Goal: Information Seeking & Learning: Learn about a topic

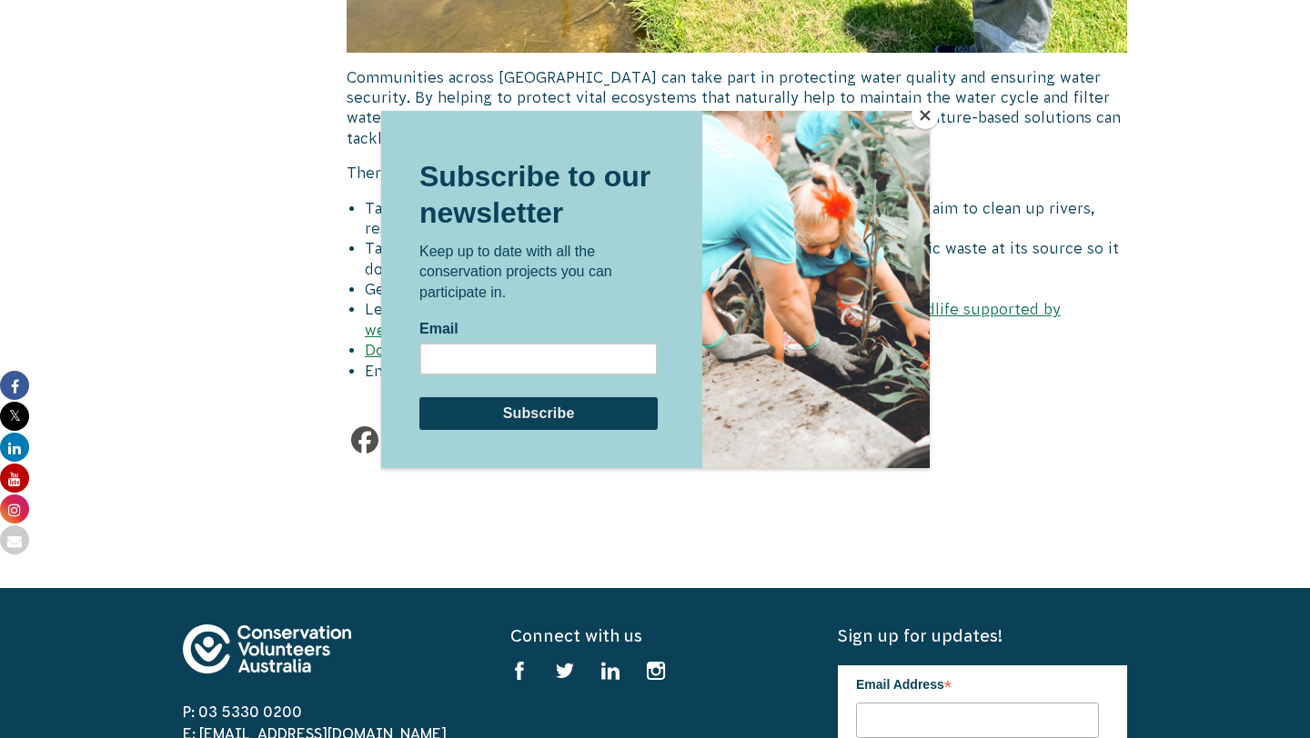
scroll to position [7955, 0]
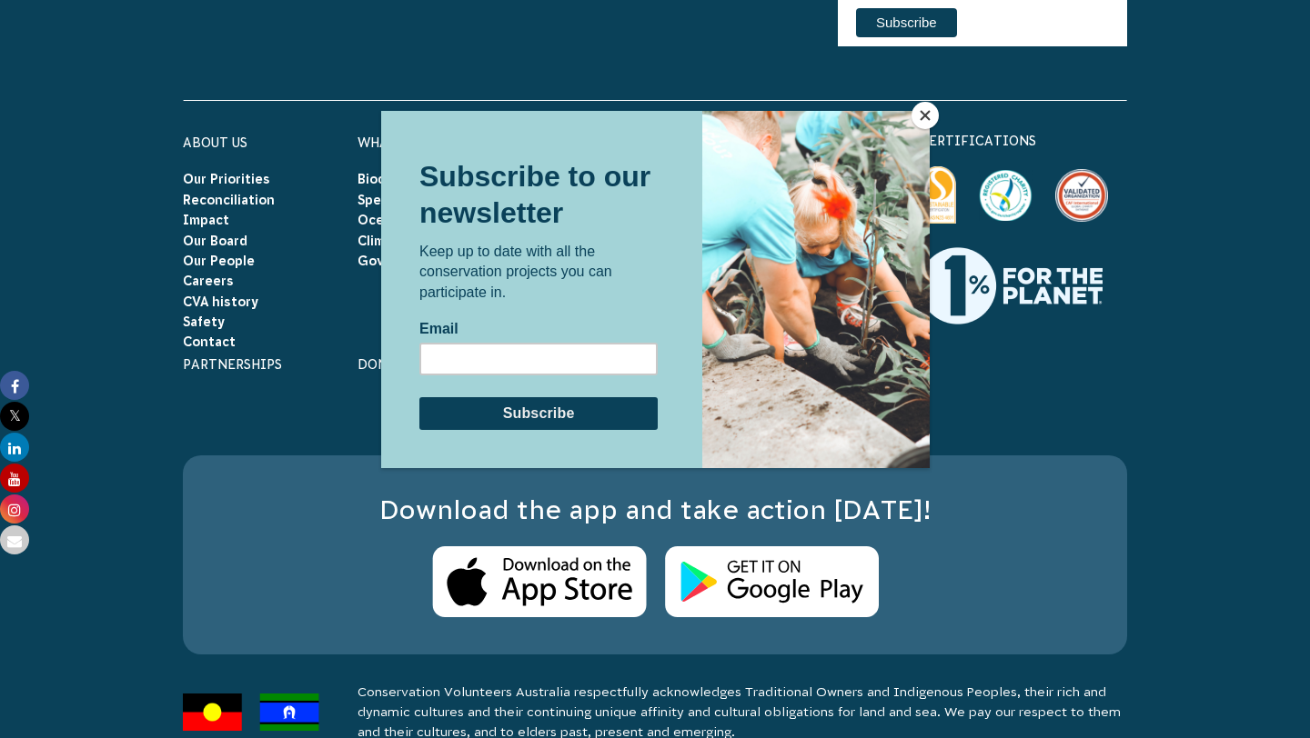
click at [925, 117] on button "Close" at bounding box center [924, 115] width 27 height 27
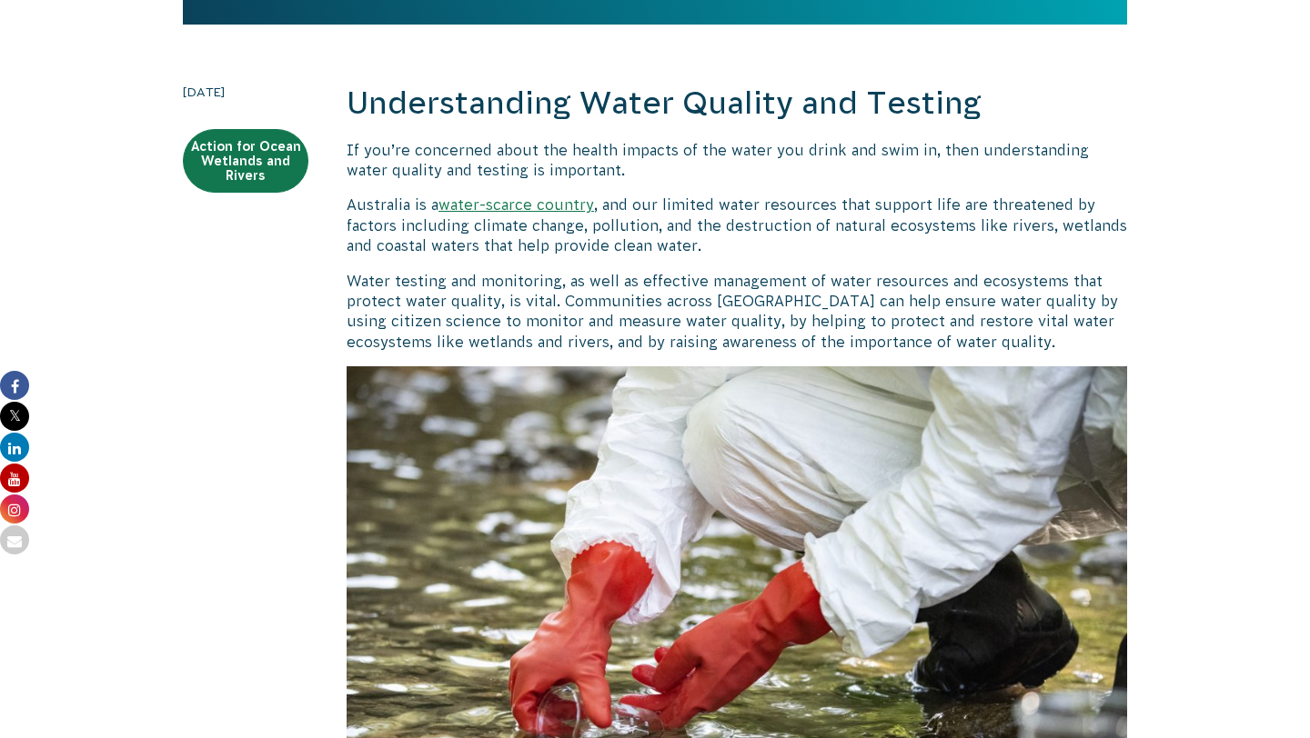
scroll to position [479, 0]
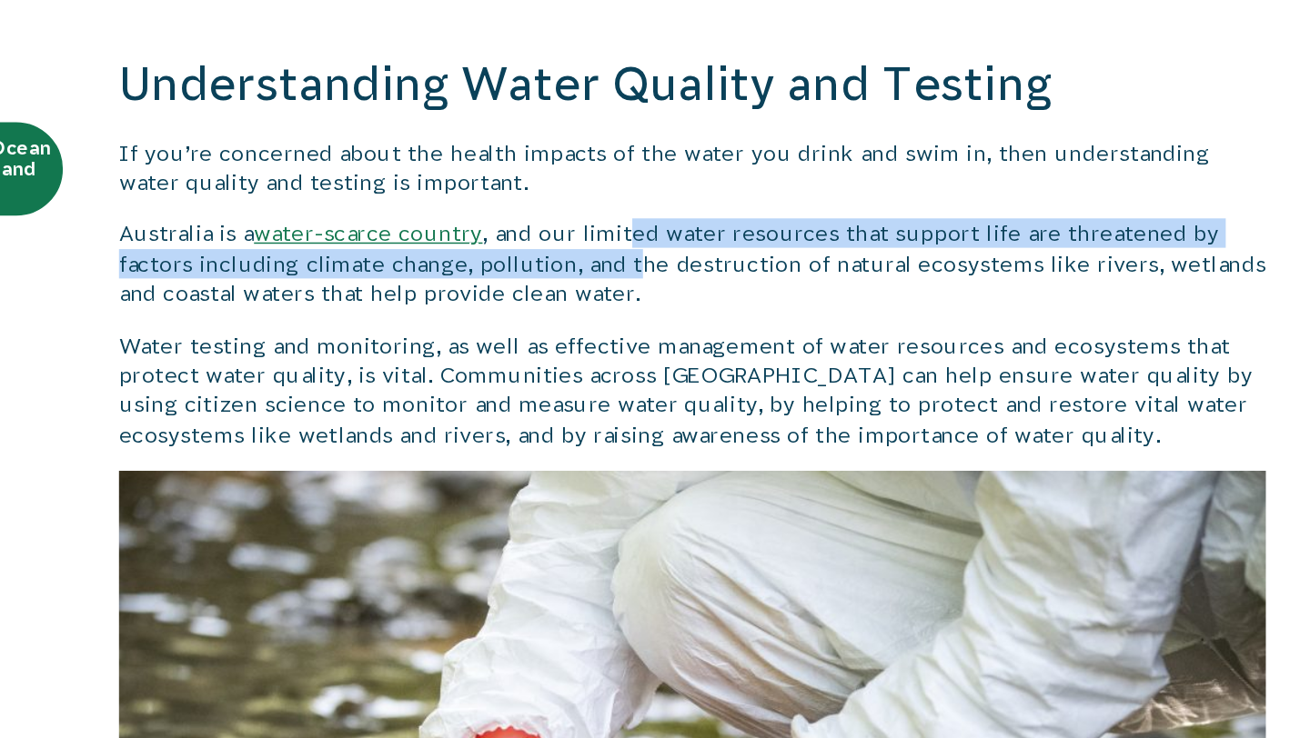
drag, startPoint x: 696, startPoint y: 205, endPoint x: 695, endPoint y: 230, distance: 25.5
click at [696, 231] on p "Australia is a water-scarce country , and our limited water resources that supp…" at bounding box center [736, 224] width 780 height 61
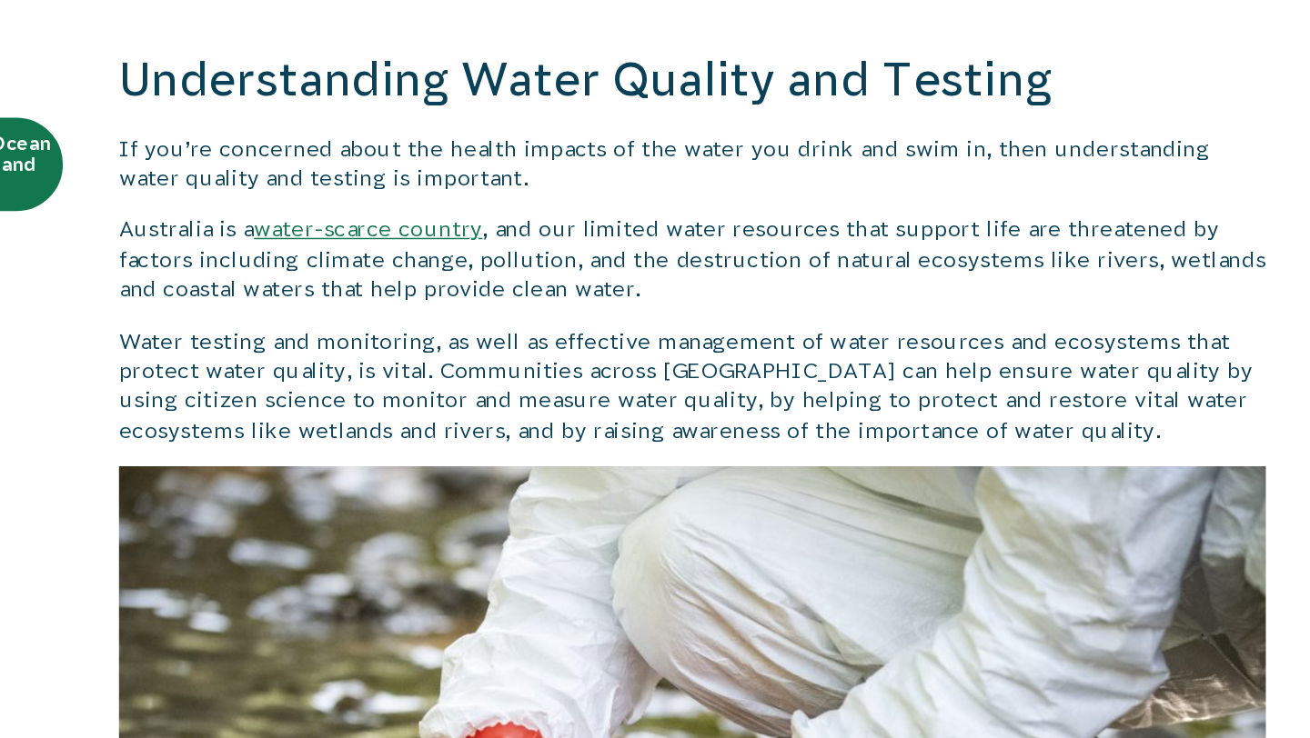
scroll to position [508, 0]
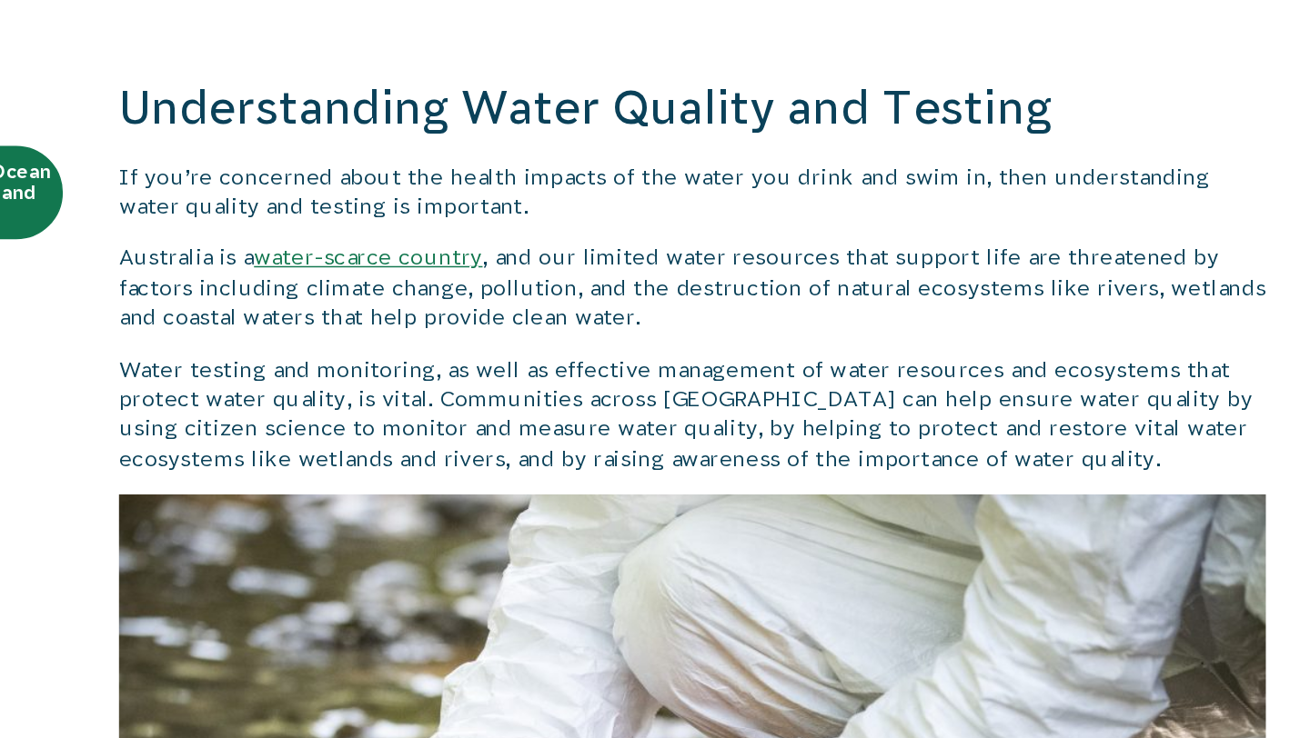
click at [595, 253] on p "Water testing and monitoring, as well as effective management of water resource…" at bounding box center [736, 282] width 780 height 82
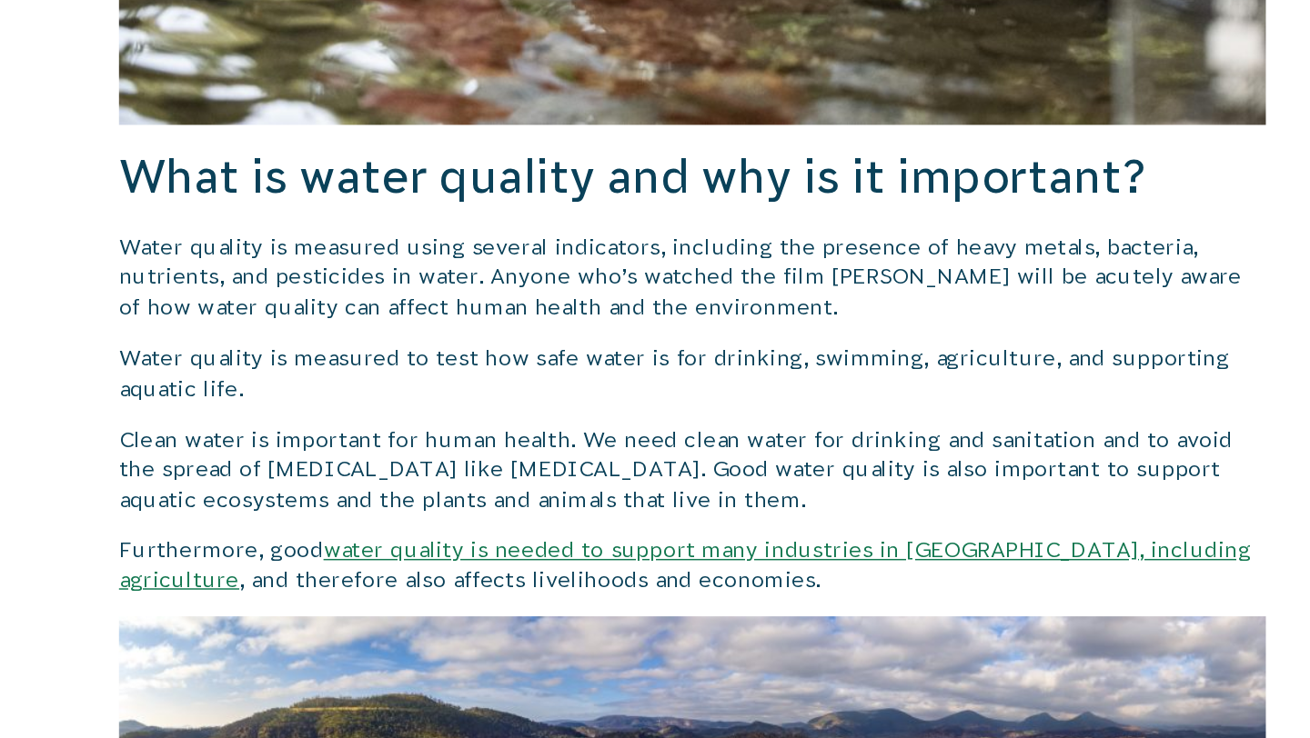
scroll to position [1059, 0]
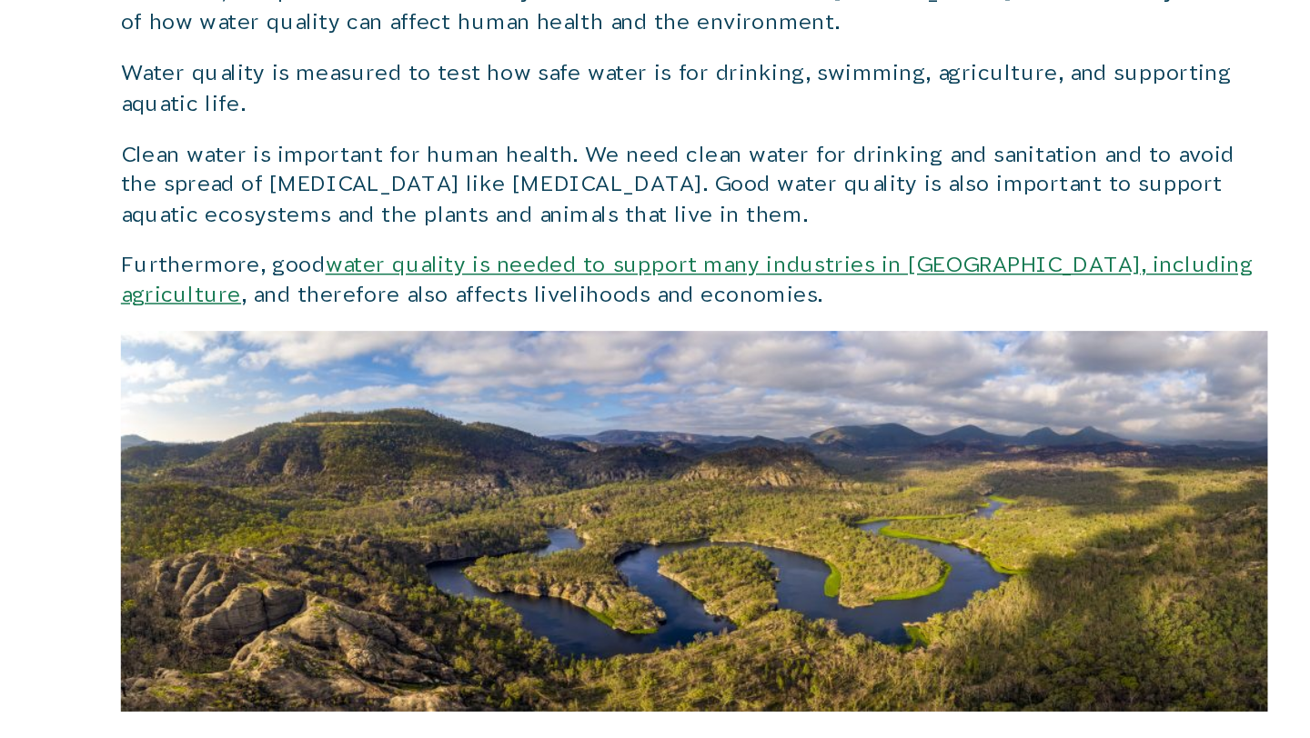
scroll to position [1189, 0]
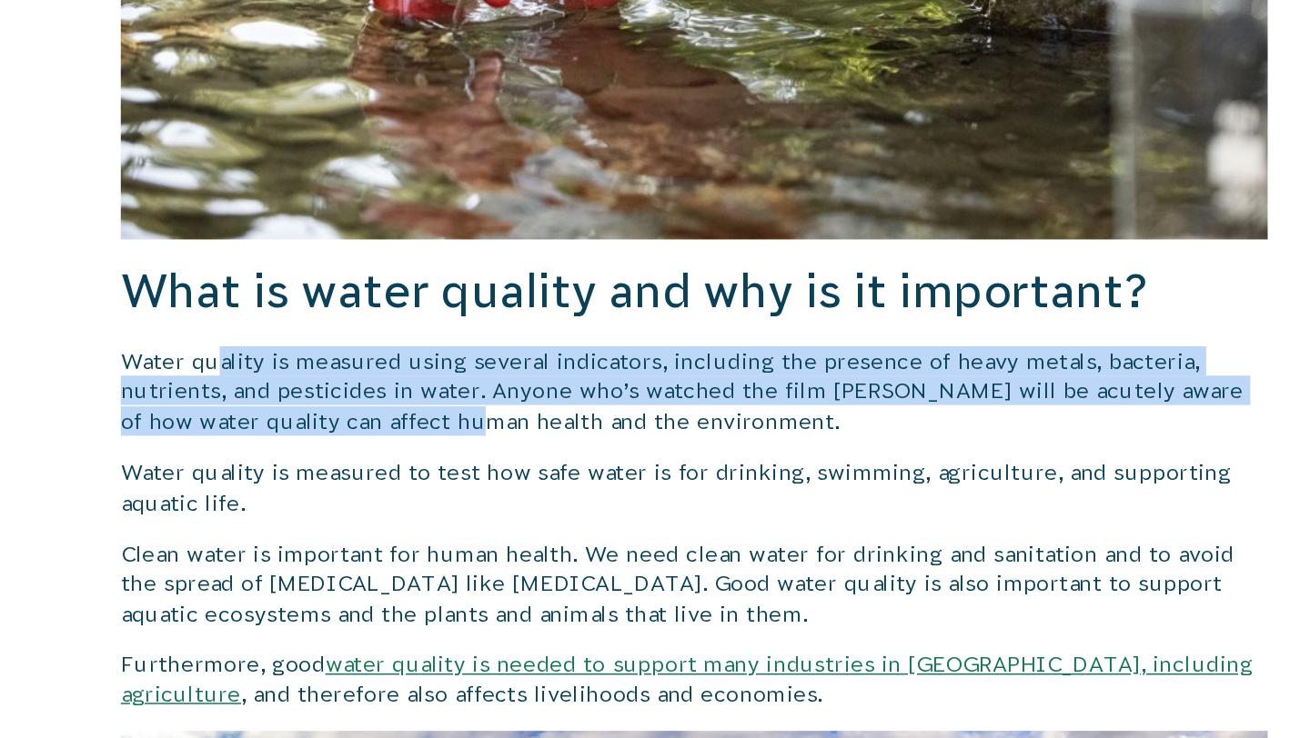
drag, startPoint x: 417, startPoint y: 252, endPoint x: 547, endPoint y: 295, distance: 136.9
click at [547, 295] on p "Water quality is measured using several indicators, including the presence of h…" at bounding box center [736, 279] width 780 height 61
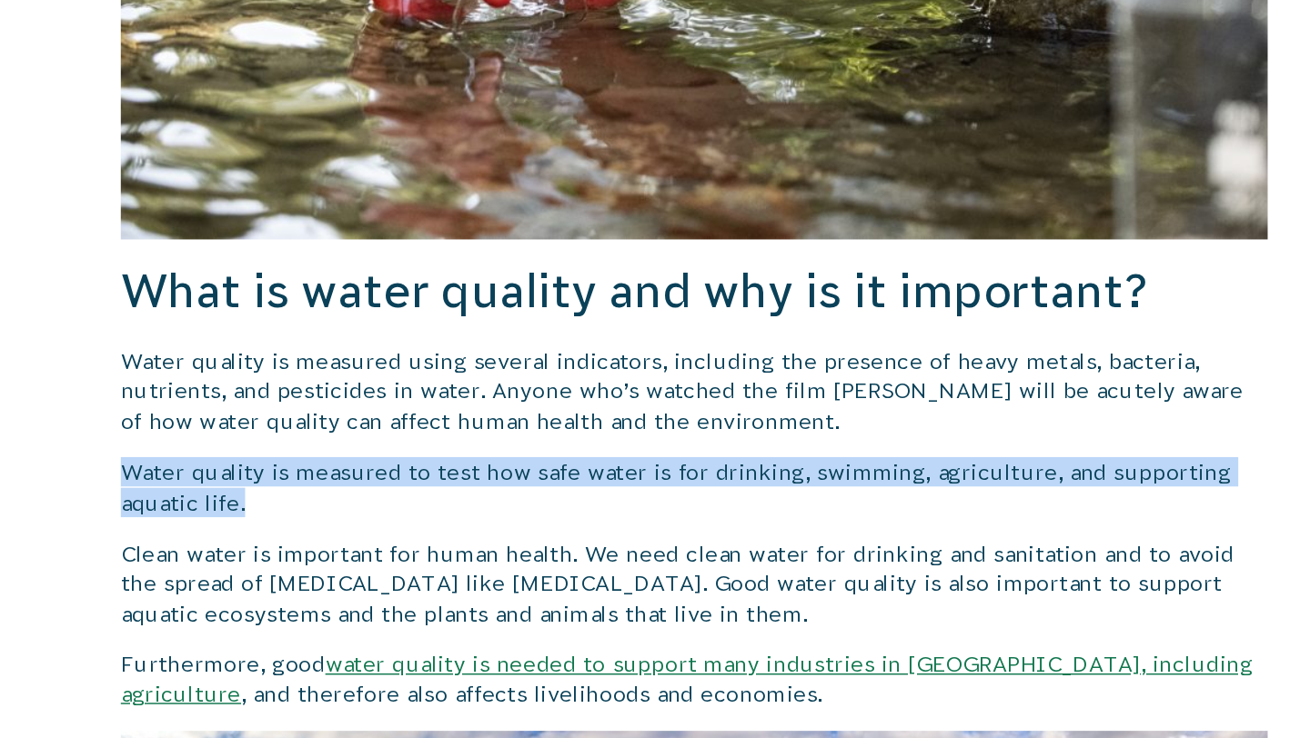
drag, startPoint x: 502, startPoint y: 317, endPoint x: 499, endPoint y: 356, distance: 39.2
click at [499, 356] on p "Water quality is measured to test how safe water is for drinking, swimming, agr…" at bounding box center [736, 345] width 780 height 41
drag, startPoint x: 527, startPoint y: 336, endPoint x: 705, endPoint y: 364, distance: 180.5
click at [705, 365] on p "Water quality is measured to test how safe water is for drinking, swimming, agr…" at bounding box center [736, 345] width 780 height 41
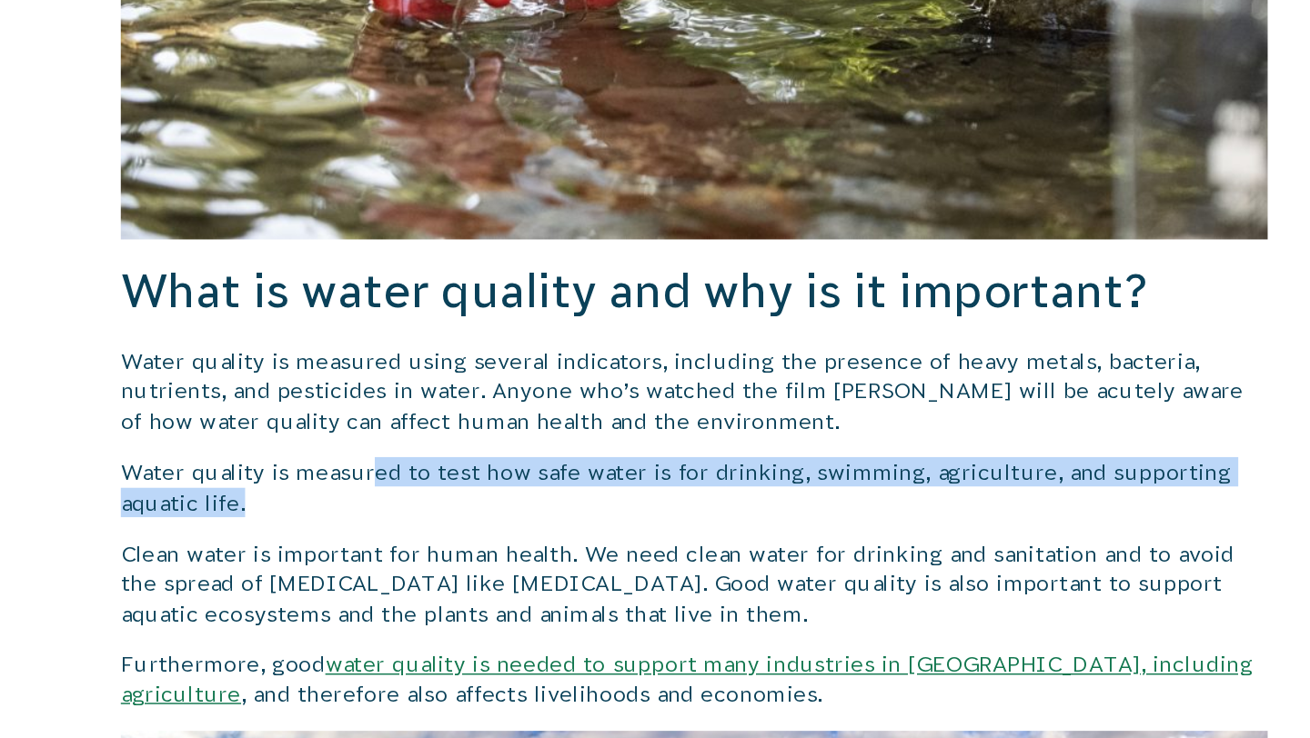
click at [705, 364] on p "Water quality is measured to test how safe water is for drinking, swimming, agr…" at bounding box center [736, 345] width 780 height 41
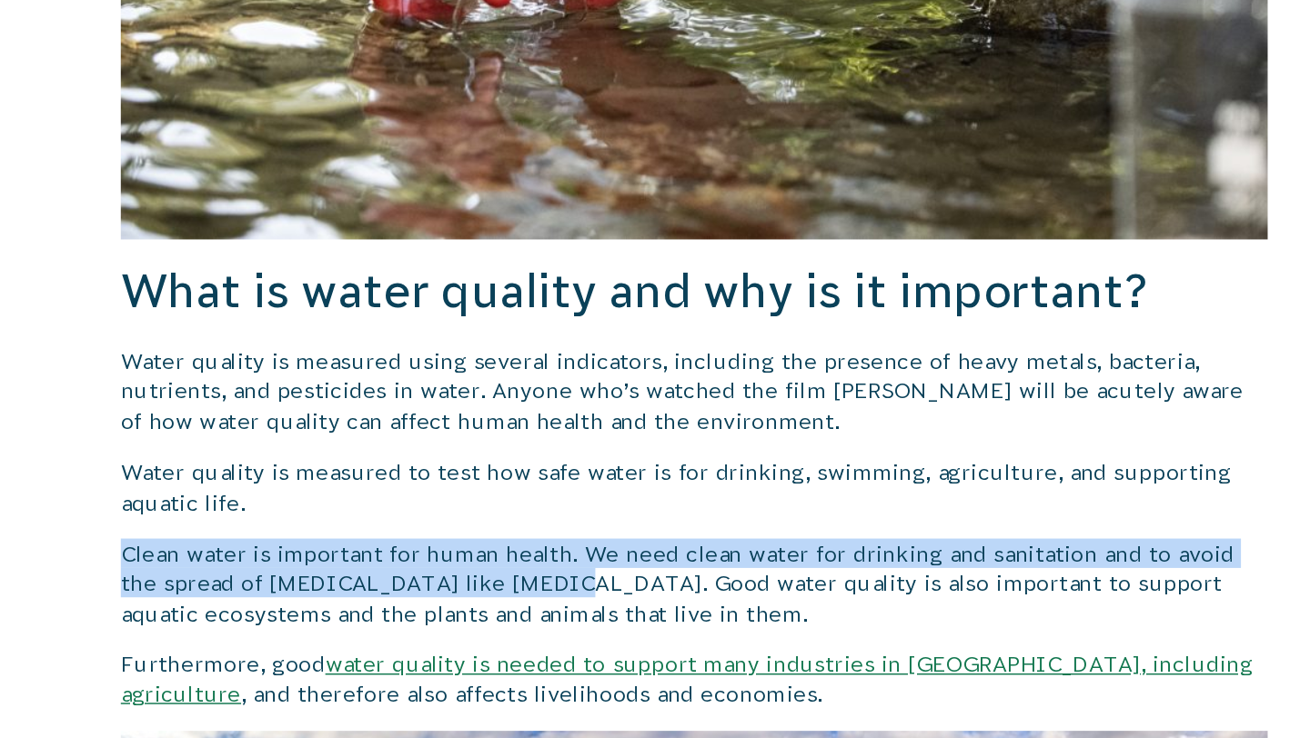
drag, startPoint x: 331, startPoint y: 389, endPoint x: 610, endPoint y: 418, distance: 280.7
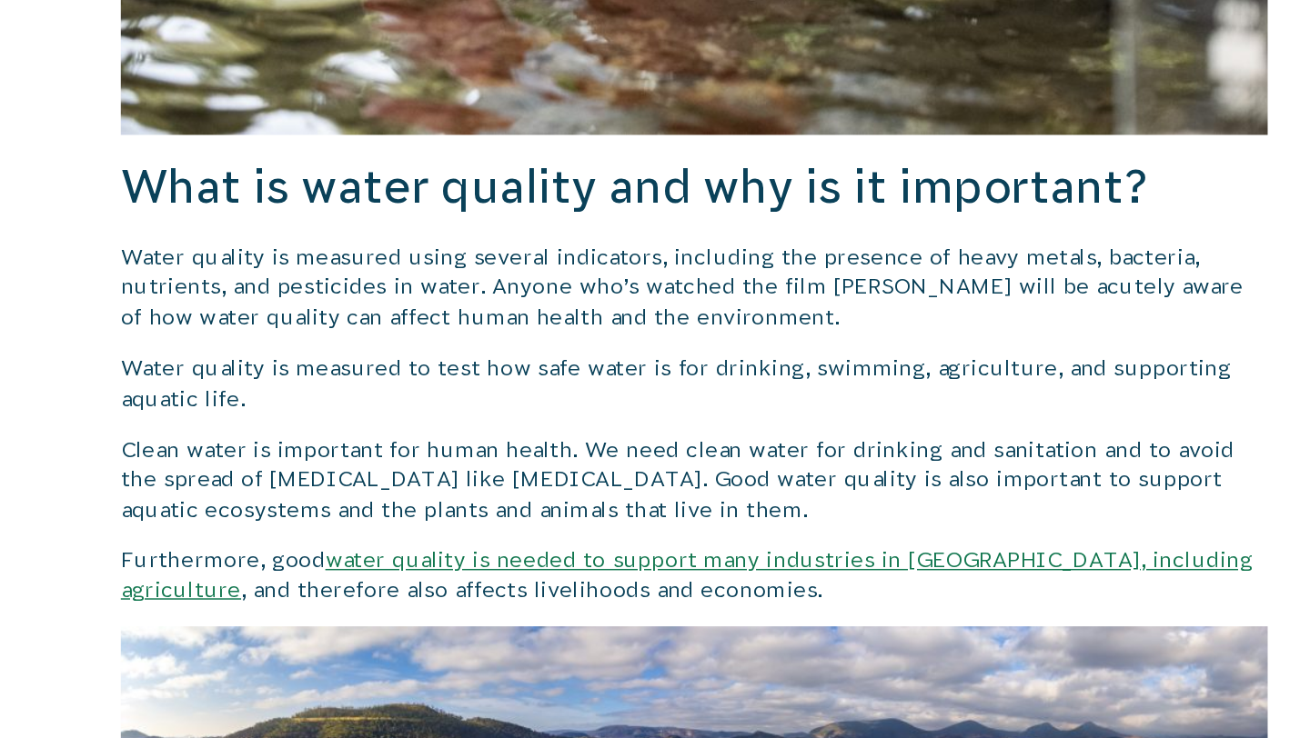
click at [680, 487] on p "Furthermore, good water quality is needed to support many industries in [GEOGRA…" at bounding box center [736, 476] width 780 height 41
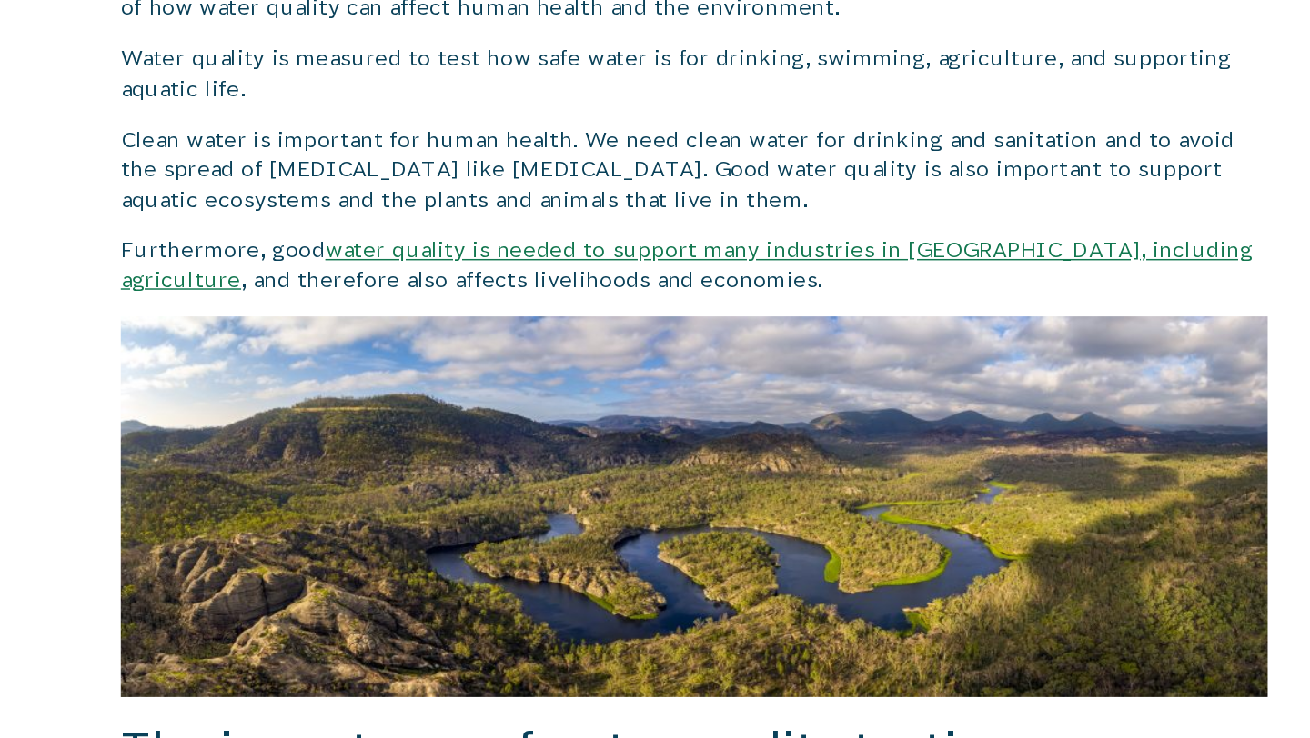
scroll to position [1250, 0]
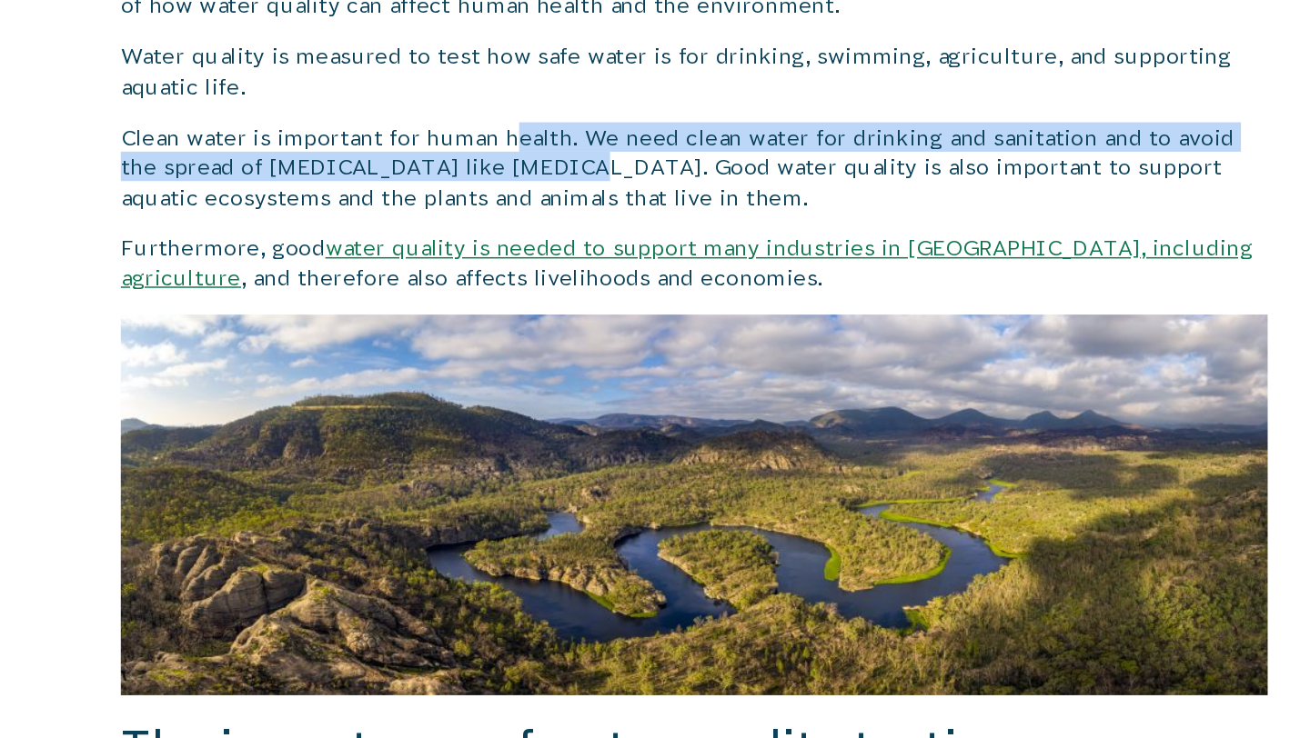
drag, startPoint x: 618, startPoint y: 322, endPoint x: 617, endPoint y: 334, distance: 12.0
click at [617, 337] on p "Clean water is important for human health. We need clean water for drinking and…" at bounding box center [736, 349] width 780 height 61
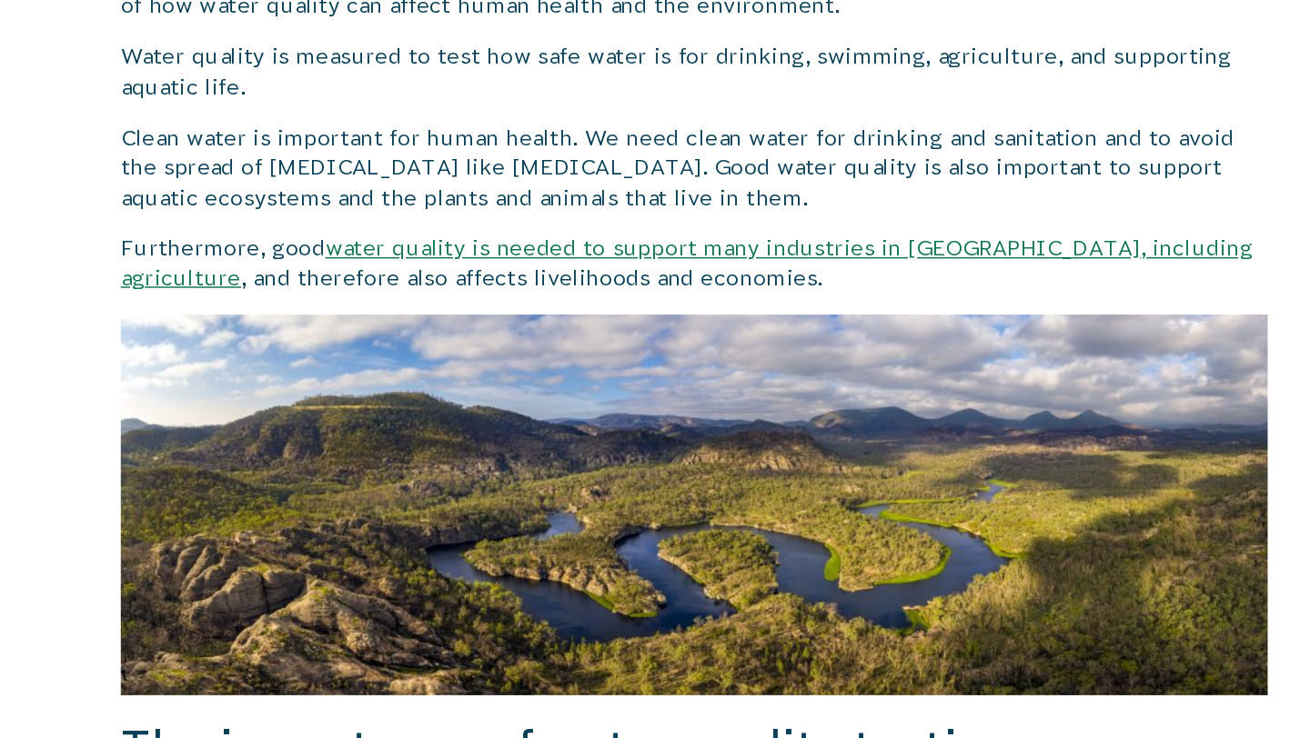
click at [617, 334] on p "Clean water is important for human health. We need clean water for drinking and…" at bounding box center [736, 349] width 780 height 61
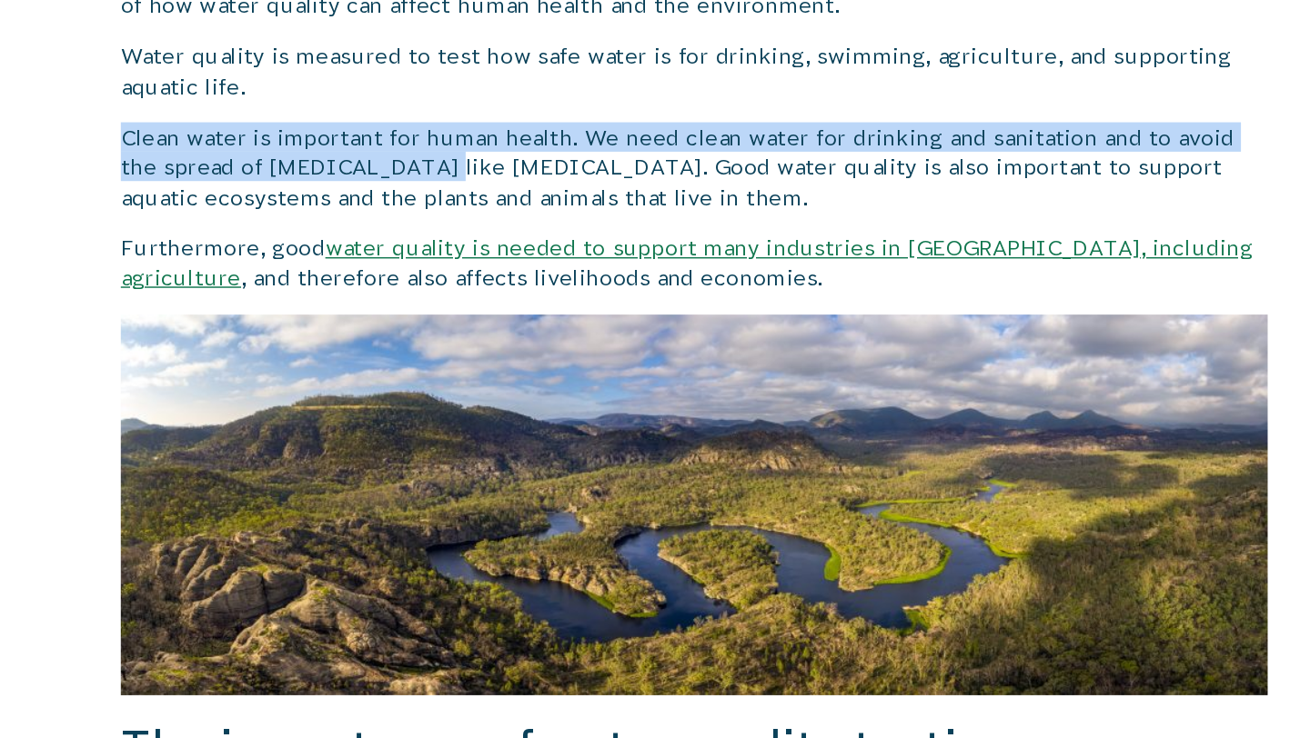
drag, startPoint x: 536, startPoint y: 308, endPoint x: 536, endPoint y: 354, distance: 45.5
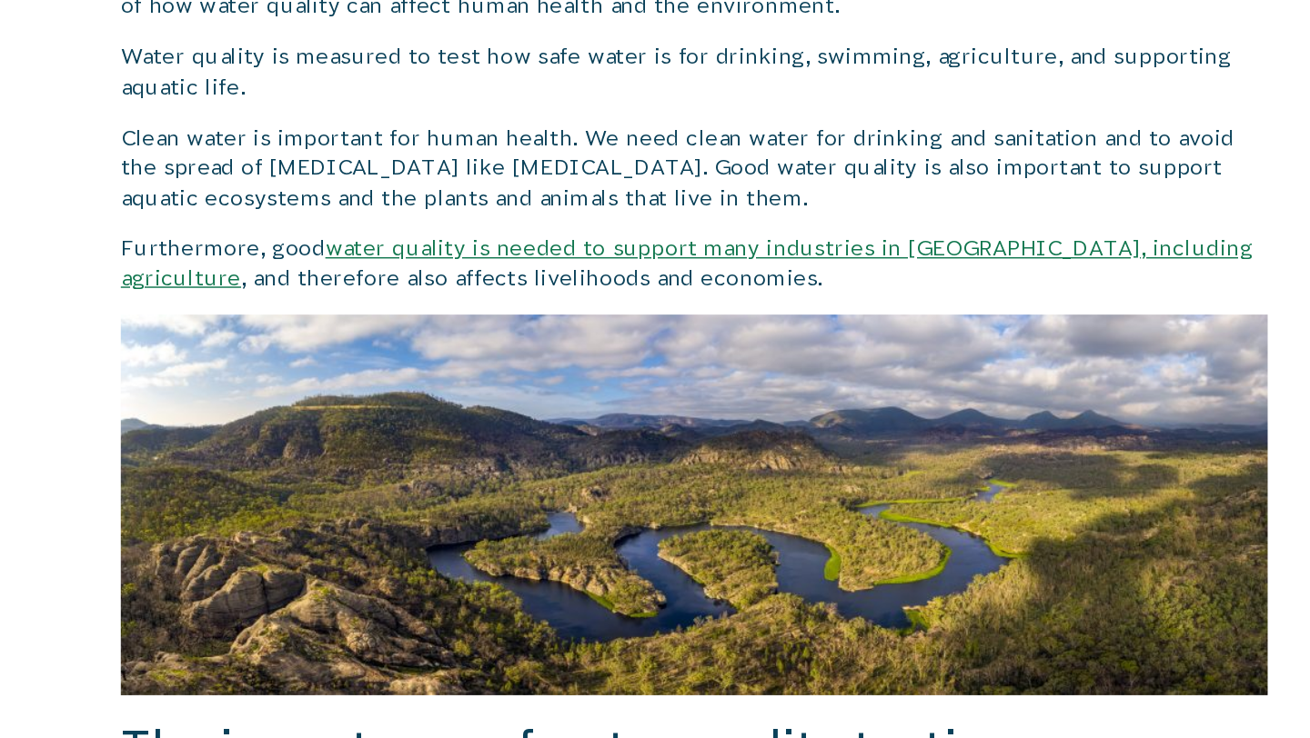
click at [557, 336] on p "Clean water is important for human health. We need clean water for drinking and…" at bounding box center [736, 349] width 780 height 61
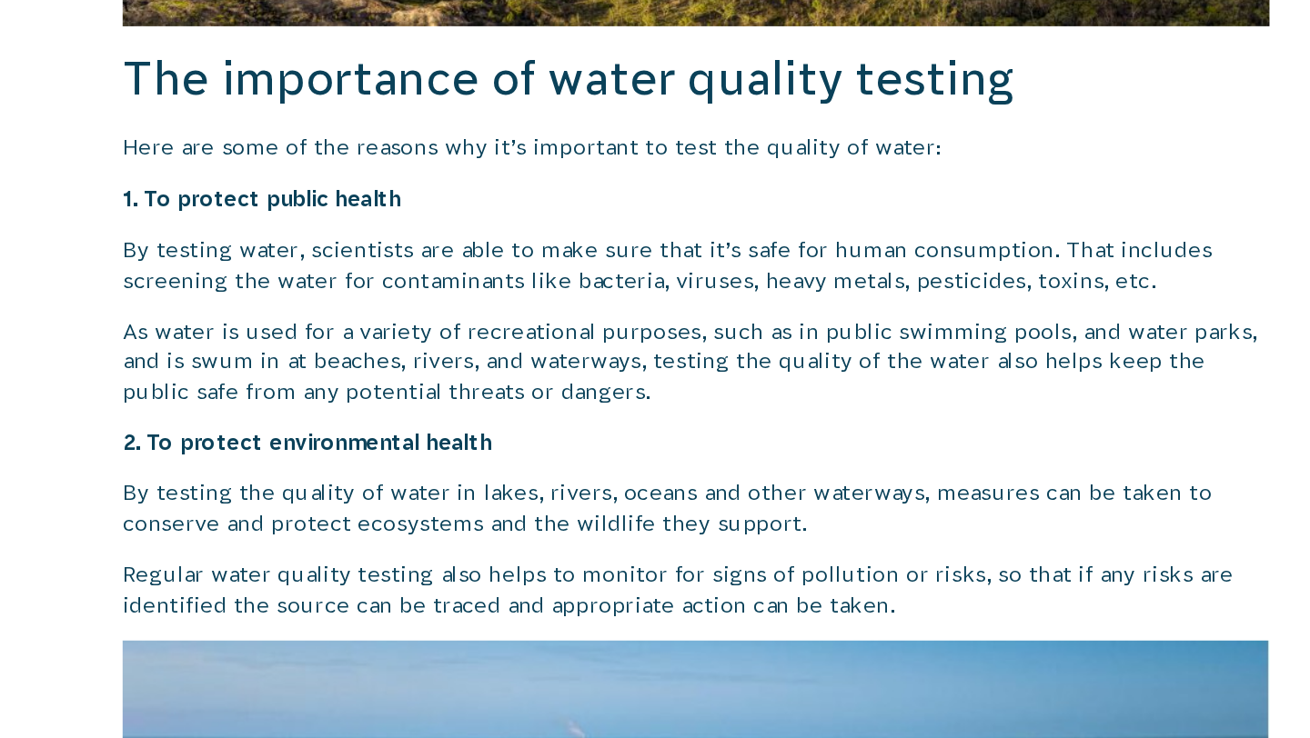
scroll to position [1714, 0]
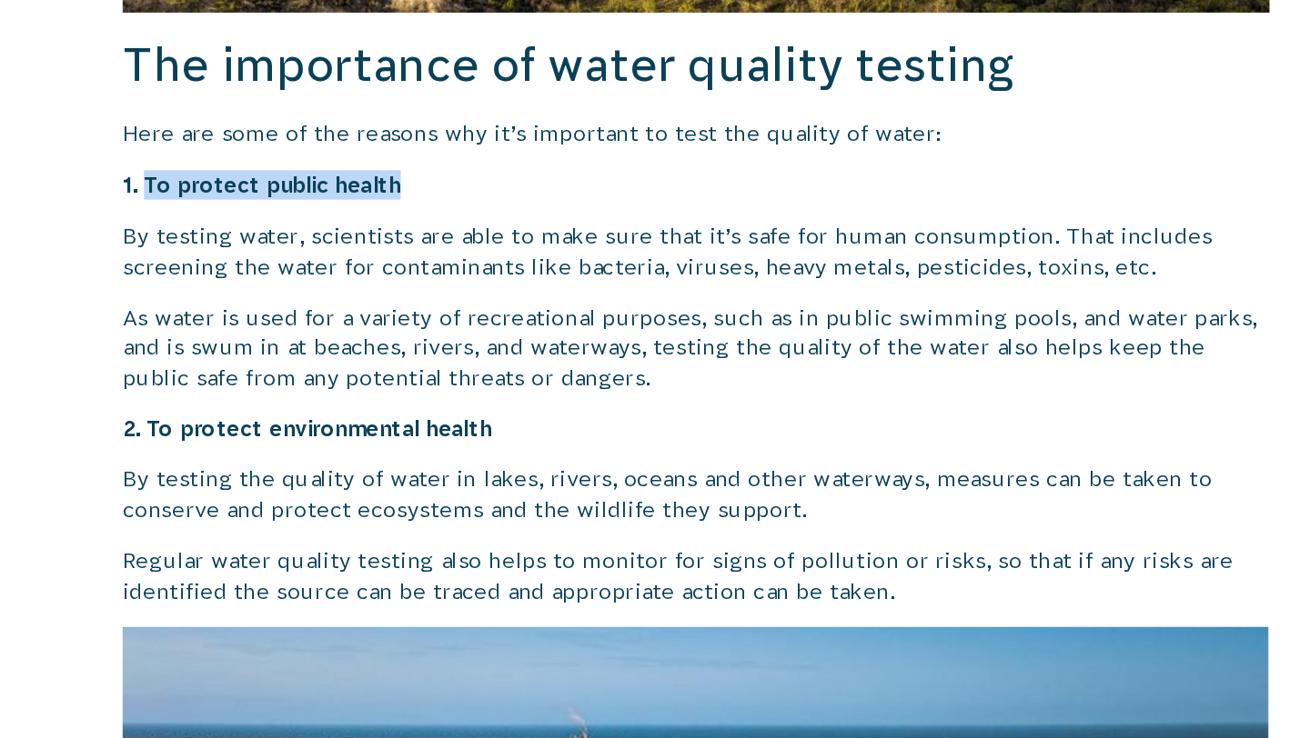
drag, startPoint x: 362, startPoint y: 364, endPoint x: 552, endPoint y: 371, distance: 190.2
click at [552, 371] on p "1. To protect public health" at bounding box center [736, 362] width 780 height 20
drag, startPoint x: 315, startPoint y: 407, endPoint x: 722, endPoint y: 410, distance: 407.4
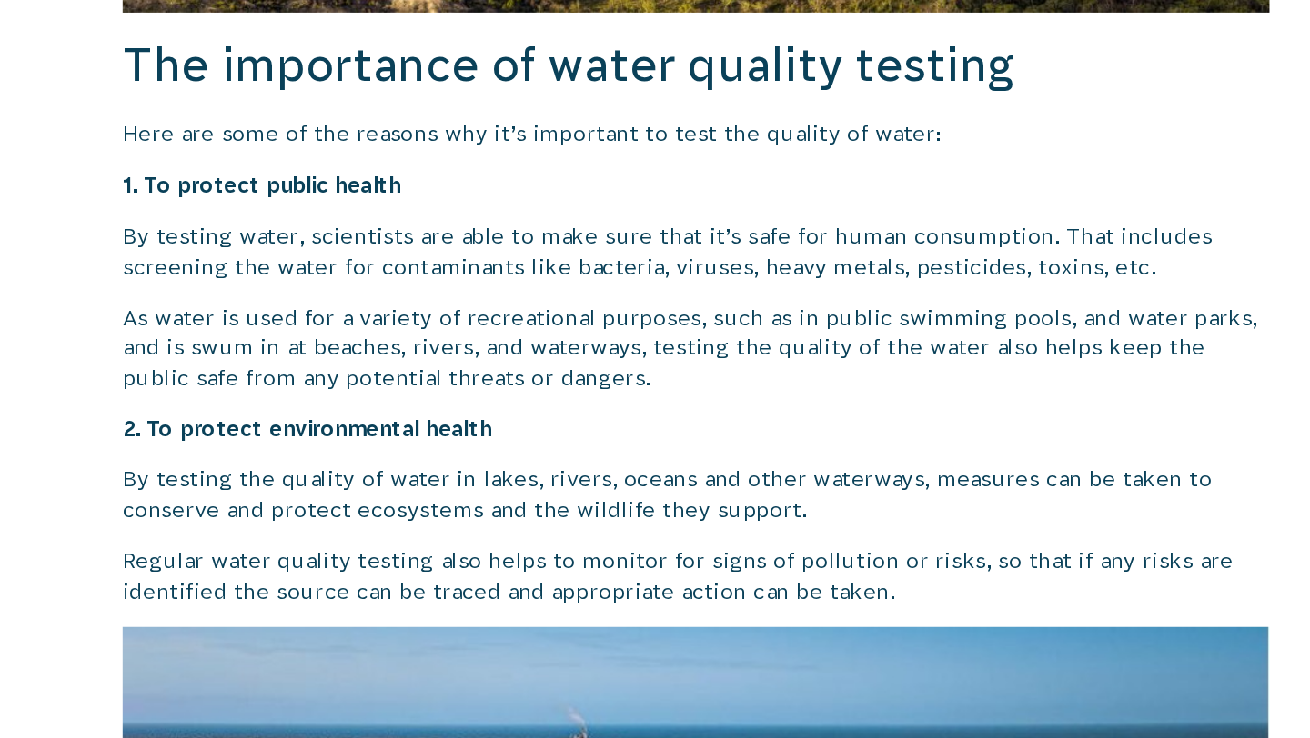
click at [722, 410] on p "By testing water, scientists are able to make sure that it’s safe for human con…" at bounding box center [736, 406] width 780 height 41
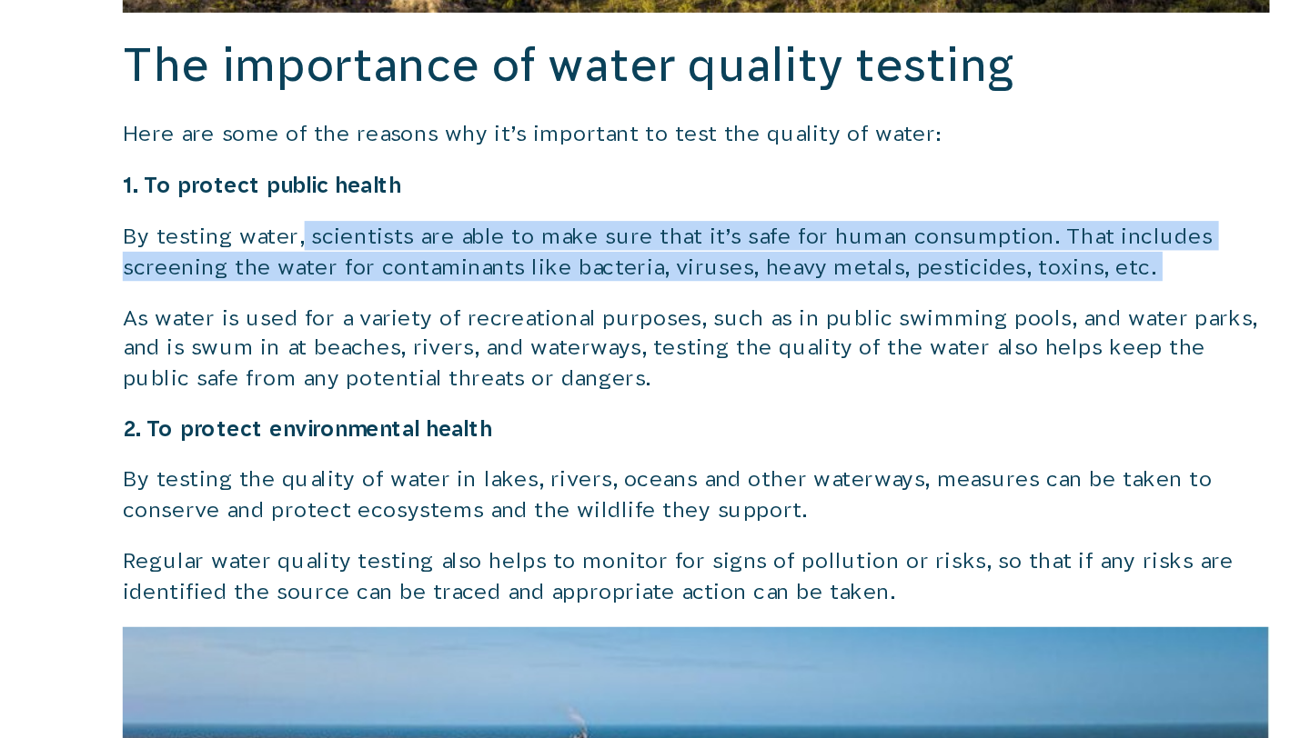
drag, startPoint x: 469, startPoint y: 405, endPoint x: 469, endPoint y: 429, distance: 24.6
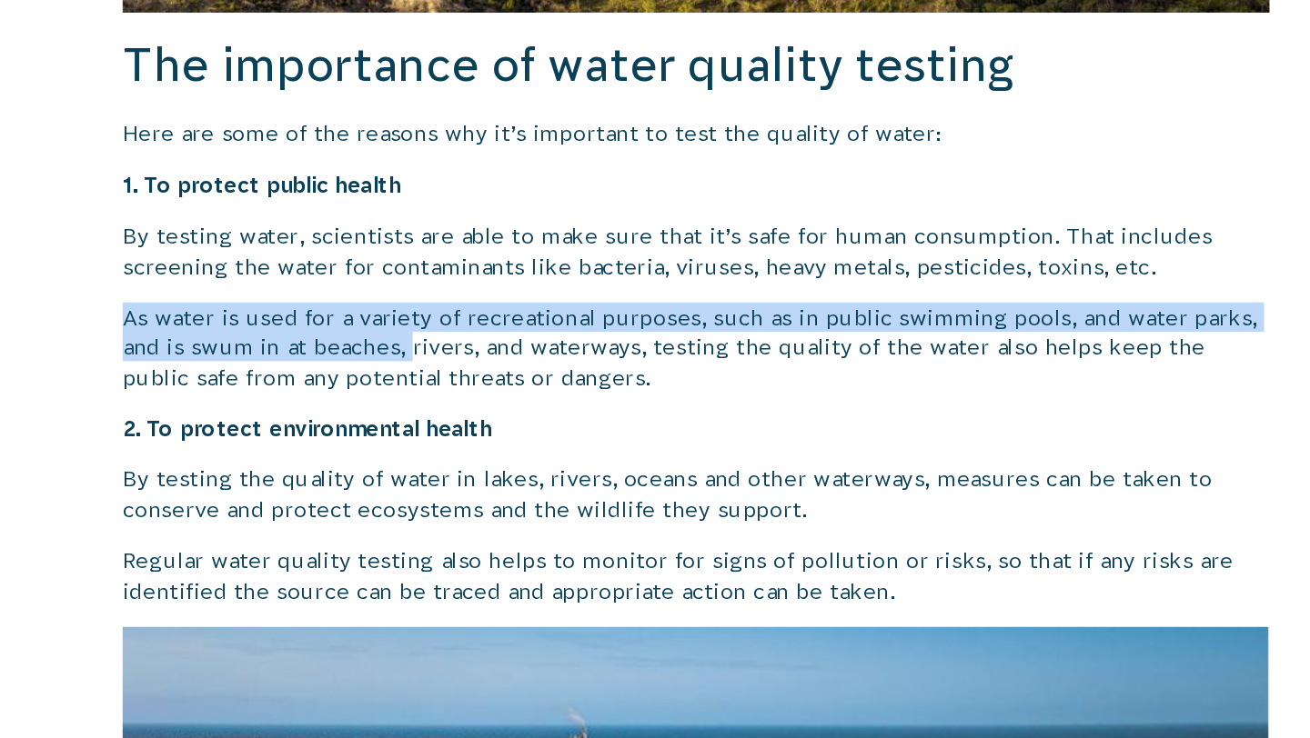
drag, startPoint x: 355, startPoint y: 453, endPoint x: 544, endPoint y: 467, distance: 189.6
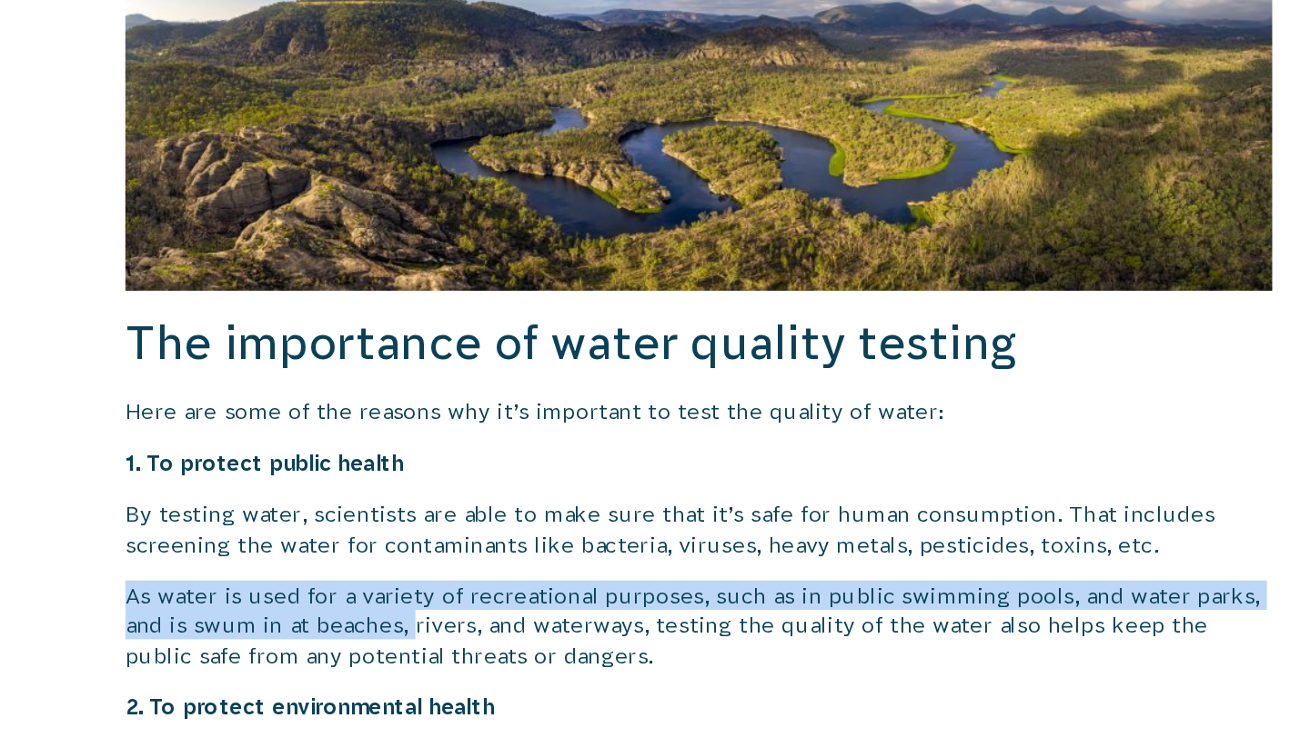
scroll to position [1736, 0]
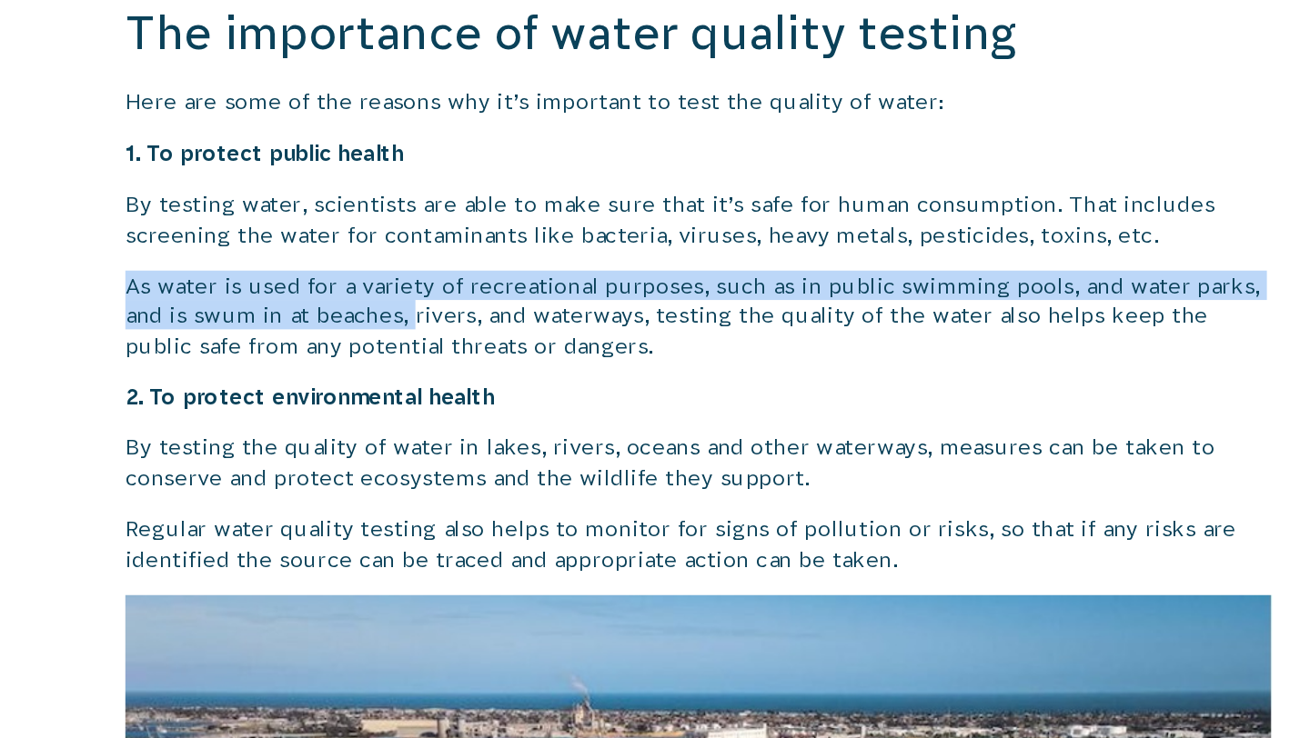
click at [528, 454] on p "As water is used for a variety of recreational purposes, such as in public swim…" at bounding box center [736, 450] width 780 height 61
drag, startPoint x: 329, startPoint y: 419, endPoint x: 594, endPoint y: 449, distance: 266.3
click at [594, 449] on p "As water is used for a variety of recreational purposes, such as in public swim…" at bounding box center [736, 450] width 780 height 61
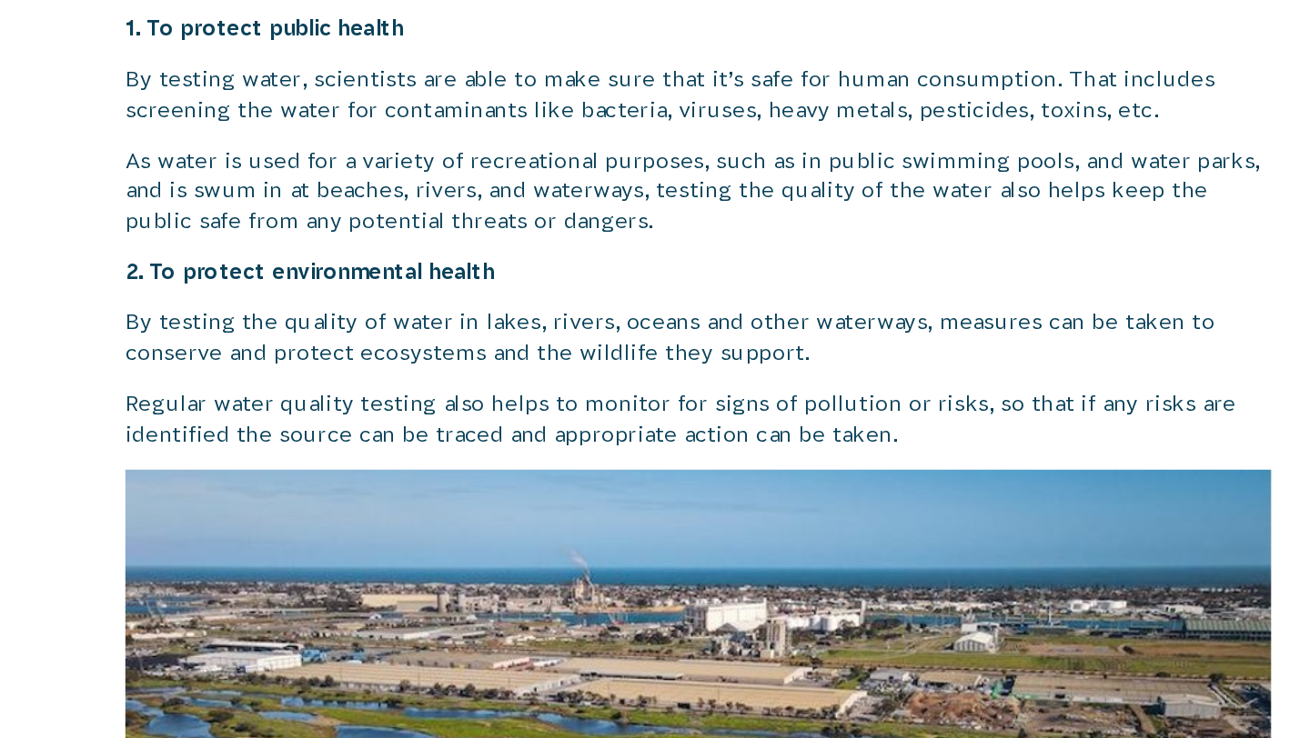
scroll to position [1832, 0]
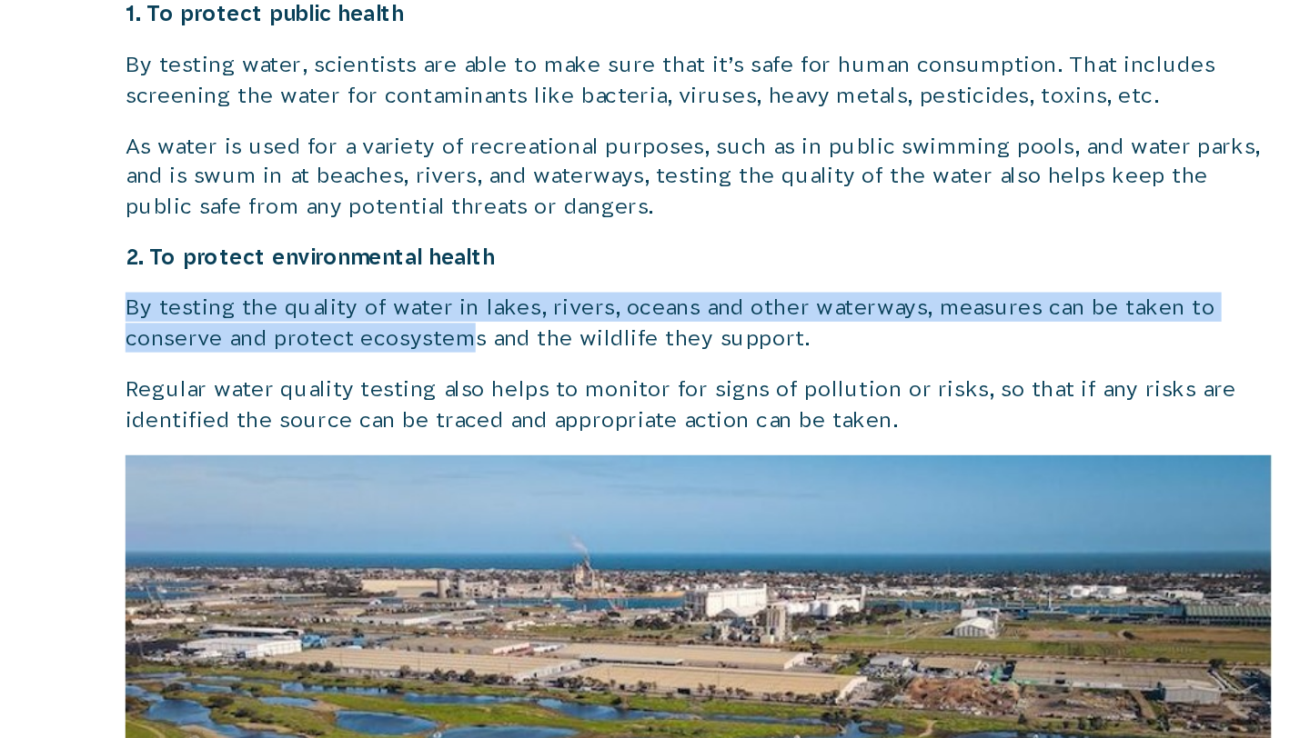
drag, startPoint x: 338, startPoint y: 444, endPoint x: 575, endPoint y: 467, distance: 237.5
click at [575, 467] on p "By testing the quality of water in lakes, rivers, oceans and other waterways, m…" at bounding box center [736, 455] width 780 height 41
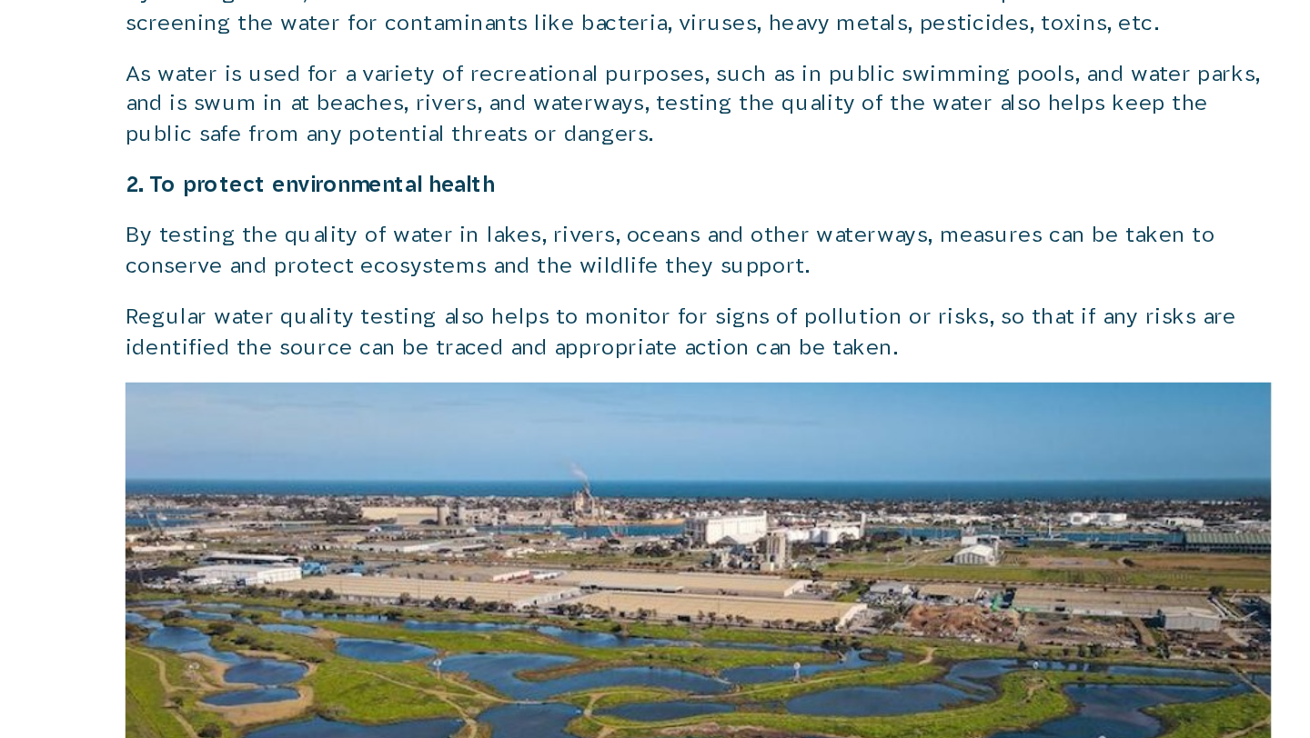
scroll to position [1891, 0]
